Goal: Navigation & Orientation: Find specific page/section

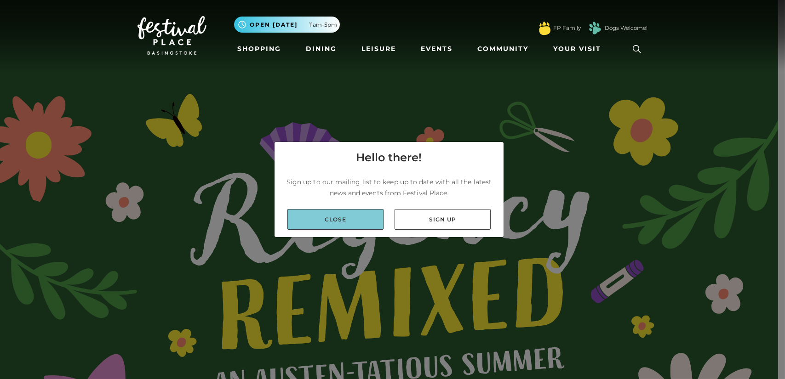
click at [332, 229] on link "Close" at bounding box center [335, 219] width 96 height 21
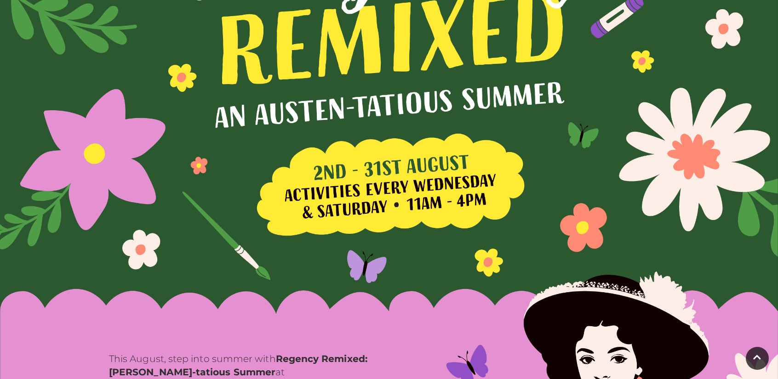
scroll to position [239, 0]
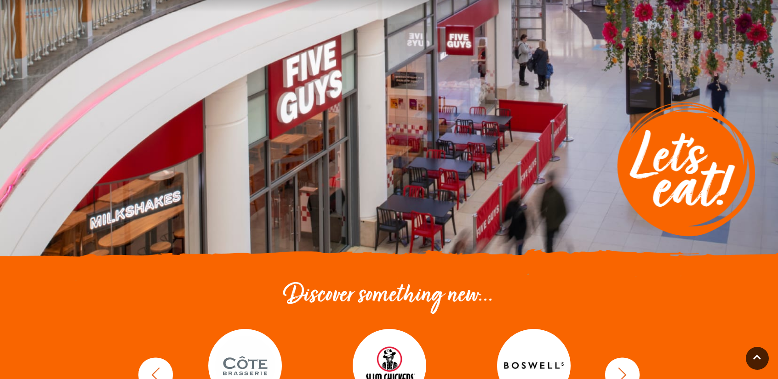
scroll to position [336, 0]
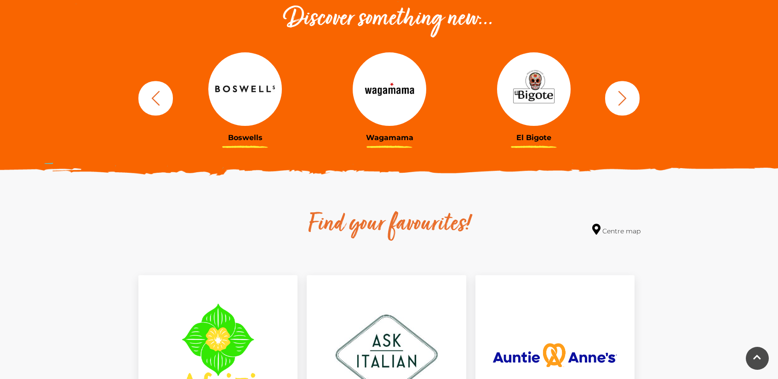
click at [162, 99] on icon "button" at bounding box center [155, 98] width 17 height 17
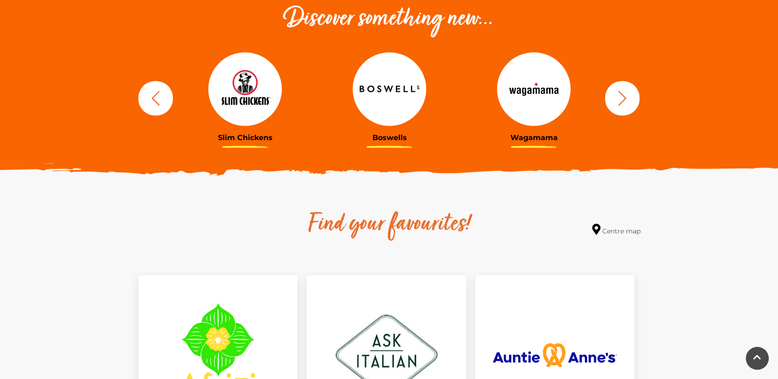
click at [162, 99] on icon "button" at bounding box center [155, 98] width 17 height 17
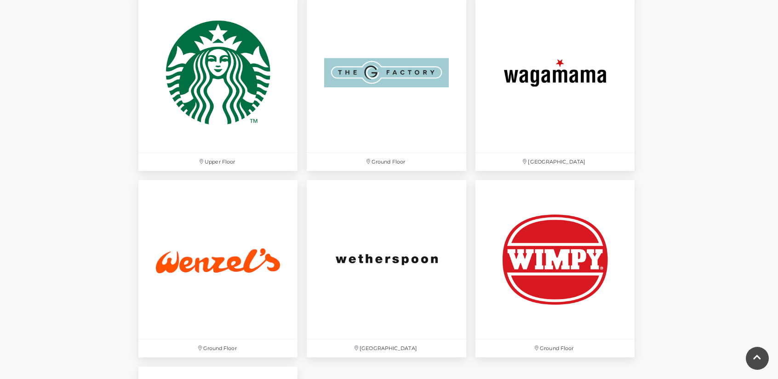
scroll to position [2855, 0]
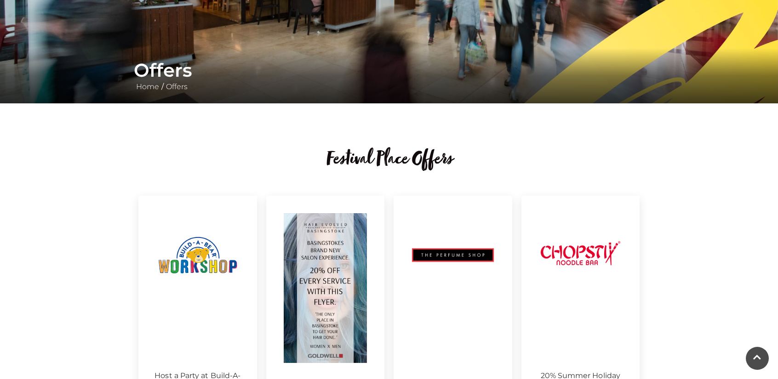
scroll to position [232, 0]
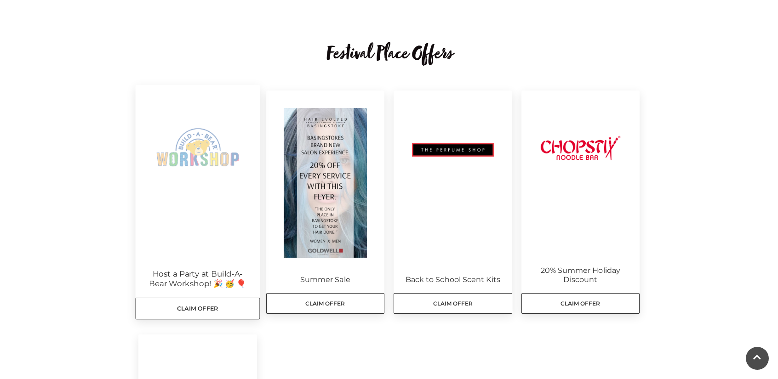
click at [143, 190] on img at bounding box center [198, 147] width 124 height 124
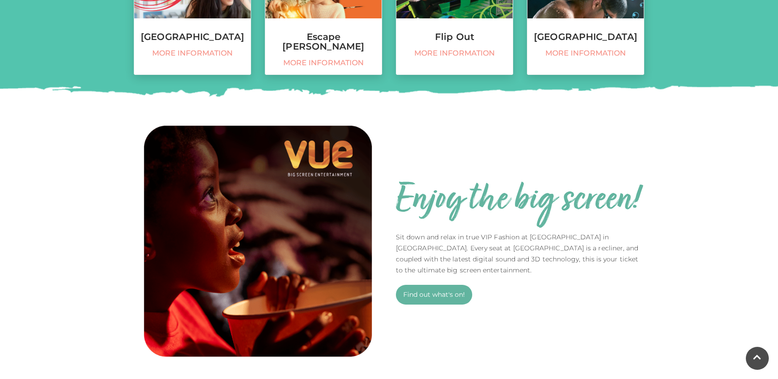
scroll to position [583, 0]
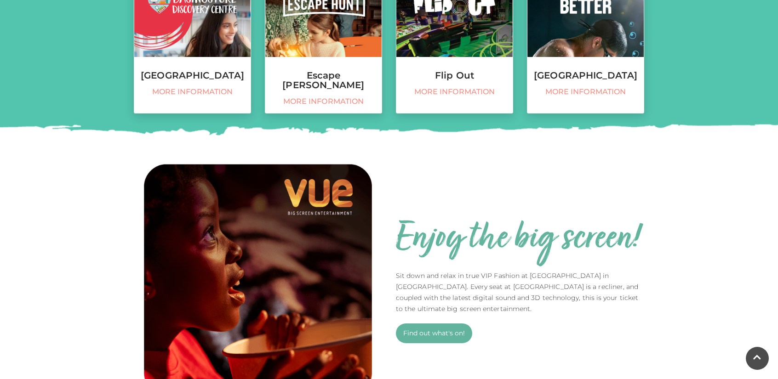
scroll to position [519, 0]
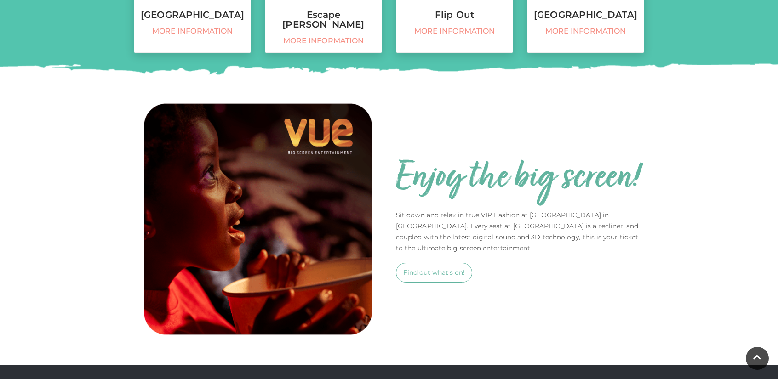
click at [434, 266] on link "Find out what's on!" at bounding box center [434, 273] width 76 height 20
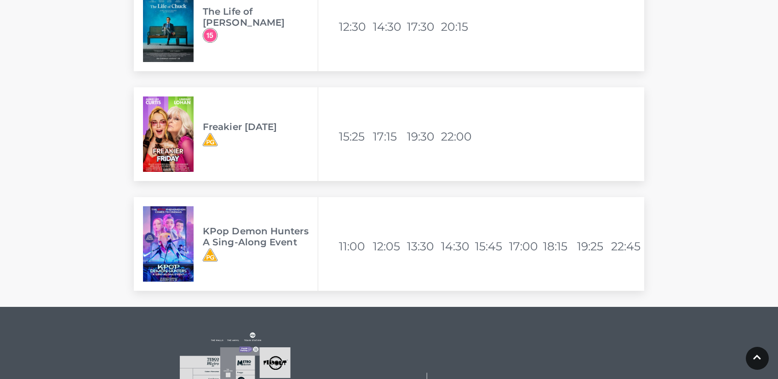
scroll to position [2732, 0]
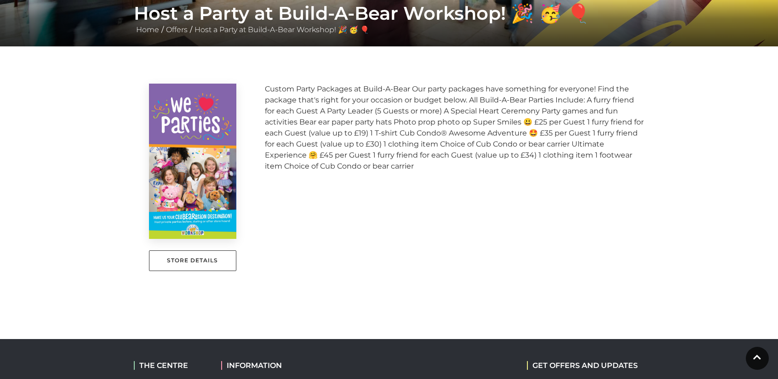
scroll to position [188, 0]
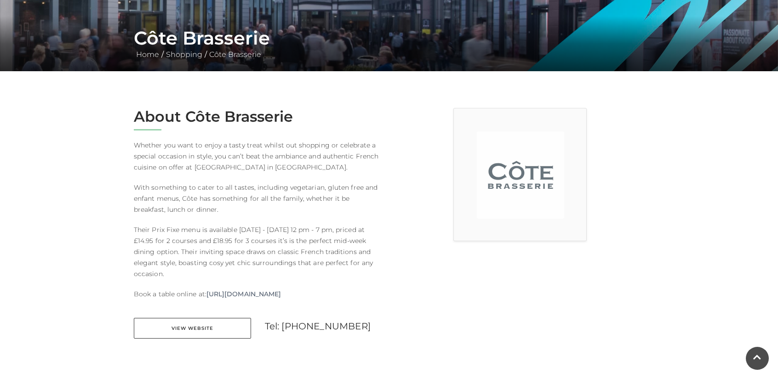
scroll to position [166, 0]
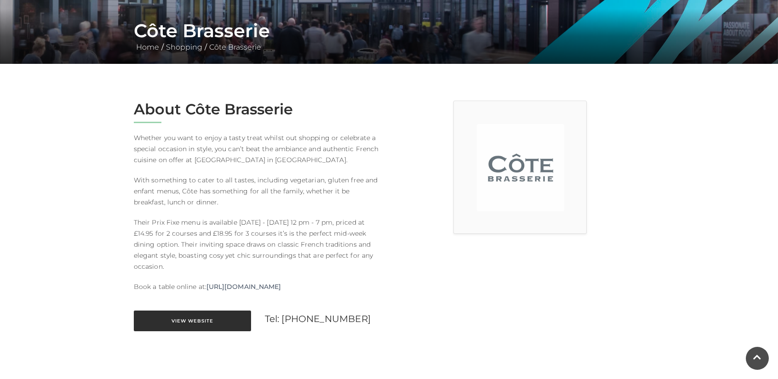
click at [212, 322] on link "View Website" at bounding box center [192, 321] width 117 height 21
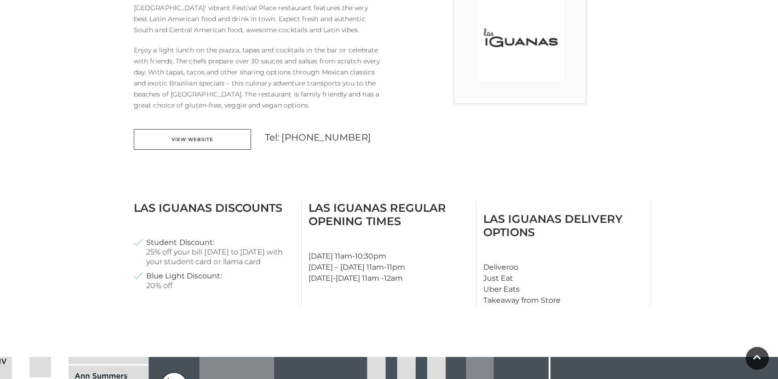
scroll to position [303, 0]
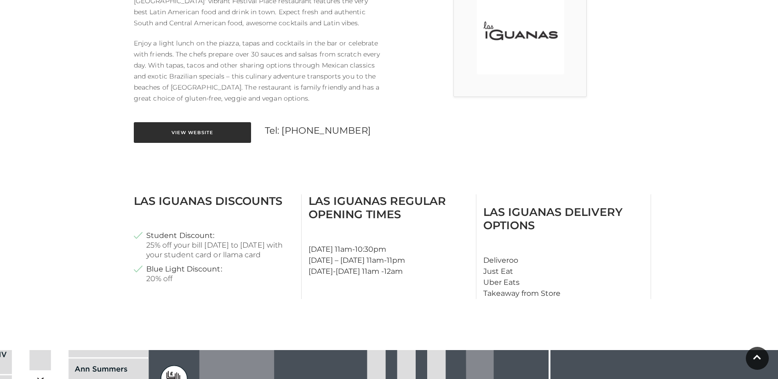
click at [204, 133] on link "View Website" at bounding box center [192, 132] width 117 height 21
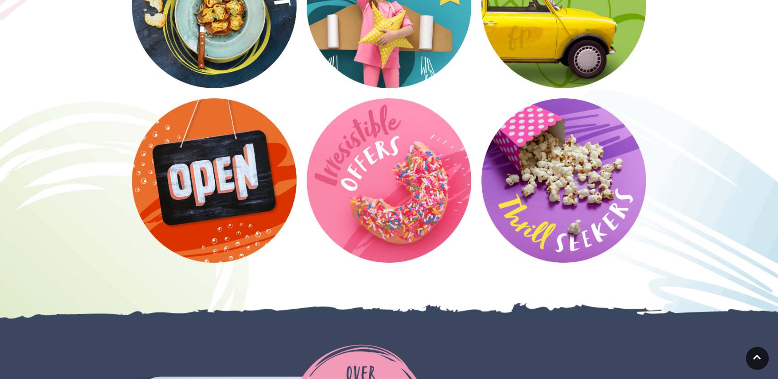
scroll to position [1764, 0]
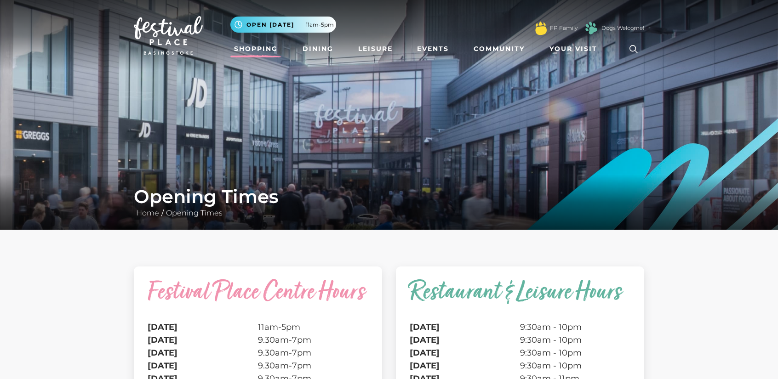
click at [262, 44] on link "Shopping" at bounding box center [255, 48] width 51 height 17
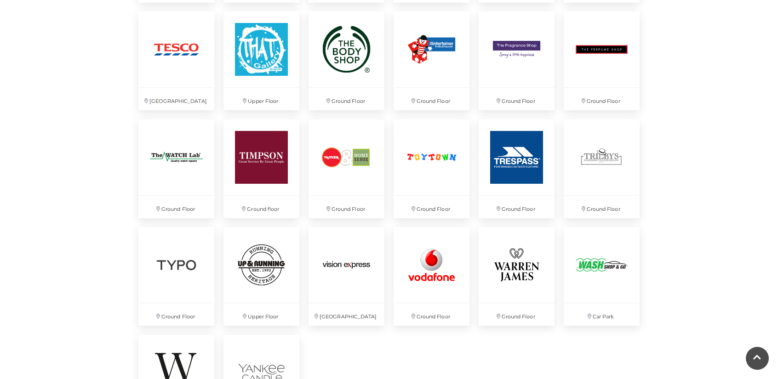
scroll to position [2344, 0]
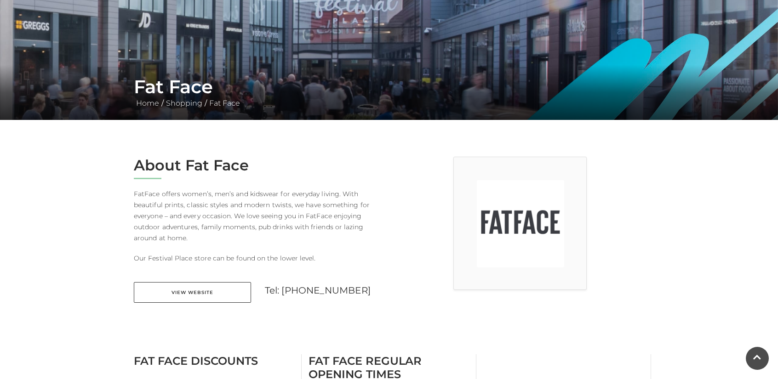
scroll to position [211, 0]
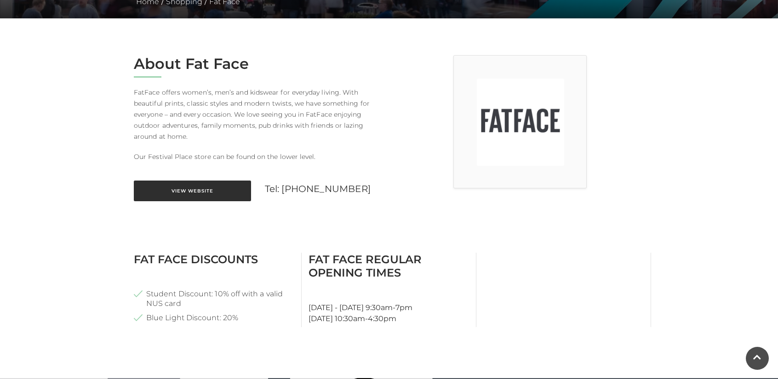
click at [202, 184] on link "View Website" at bounding box center [192, 191] width 117 height 21
